Goal: Task Accomplishment & Management: Use online tool/utility

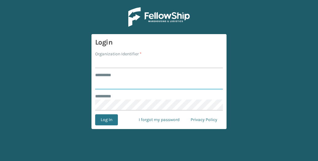
type input "**********"
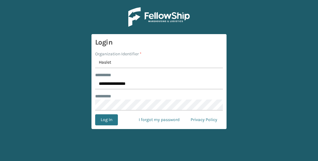
type input "Haslet"
click at [95, 114] on button "Log In" at bounding box center [106, 119] width 23 height 11
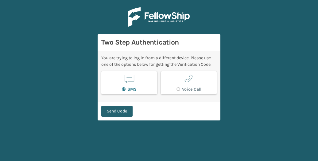
click at [123, 108] on button "Send Code" at bounding box center [116, 110] width 31 height 11
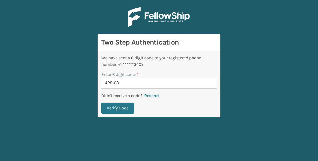
type input "425103"
click at [101, 102] on button "Verify Code" at bounding box center [117, 107] width 33 height 11
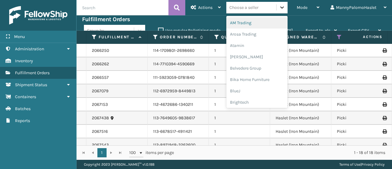
click at [283, 9] on icon at bounding box center [282, 7] width 6 height 6
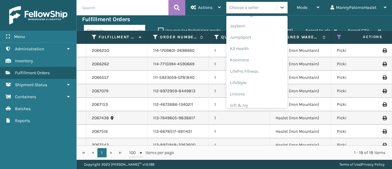
scroll to position [194, 0]
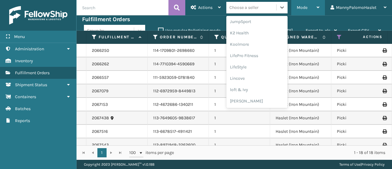
click at [317, 13] on div "Mode" at bounding box center [308, 7] width 23 height 15
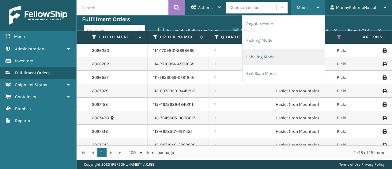
click at [286, 59] on li "Labeling Mode" at bounding box center [284, 57] width 82 height 17
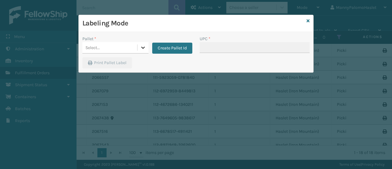
click at [142, 46] on icon at bounding box center [143, 47] width 6 height 6
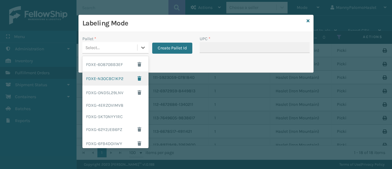
click at [120, 77] on div "FDXE-N3OCBC1KP2" at bounding box center [115, 78] width 66 height 14
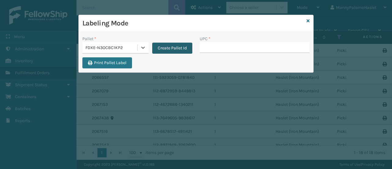
click at [162, 49] on button "Create Pallet Id" at bounding box center [172, 48] width 40 height 11
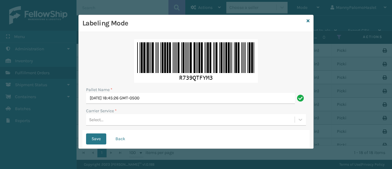
click at [180, 117] on div "Select..." at bounding box center [196, 120] width 220 height 12
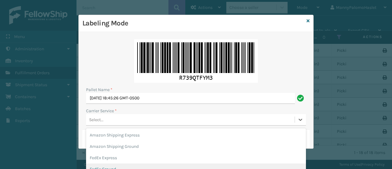
scroll to position [51, 0]
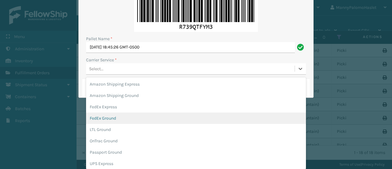
click at [168, 118] on div "FedEx Ground" at bounding box center [196, 117] width 220 height 11
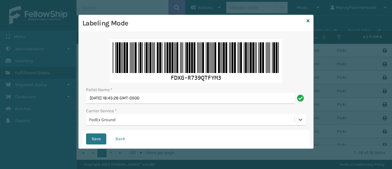
scroll to position [0, 0]
click at [103, 137] on button "Save" at bounding box center [96, 138] width 20 height 11
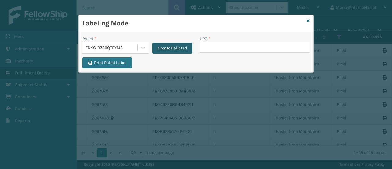
click at [161, 51] on button "Create Pallet Id" at bounding box center [172, 48] width 40 height 11
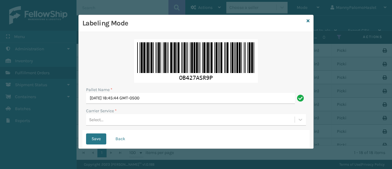
click at [125, 119] on div "Select..." at bounding box center [196, 120] width 220 height 12
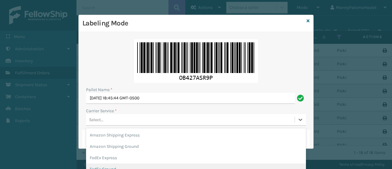
scroll to position [51, 0]
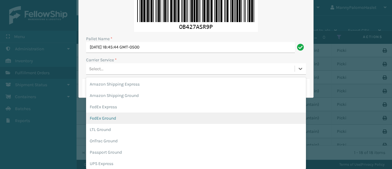
click at [125, 118] on div "FedEx Ground" at bounding box center [196, 117] width 220 height 11
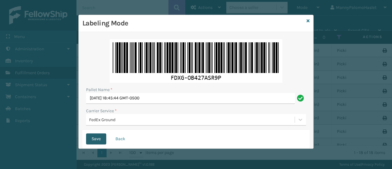
click at [98, 139] on button "Save" at bounding box center [96, 138] width 20 height 11
